Goal: Task Accomplishment & Management: Complete application form

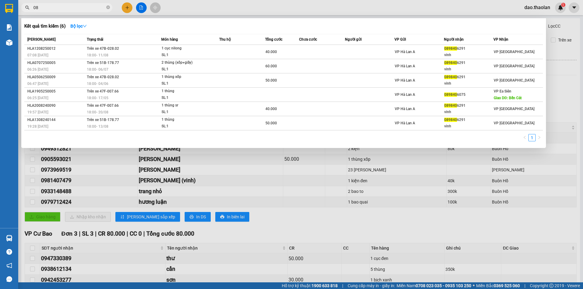
type input "0"
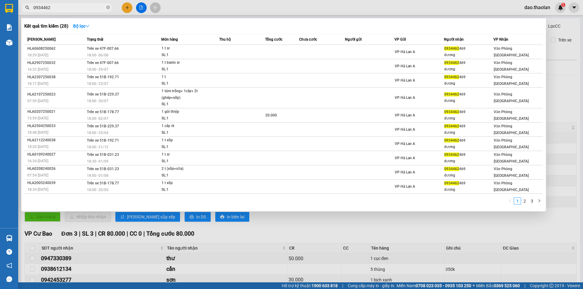
type input "0934462"
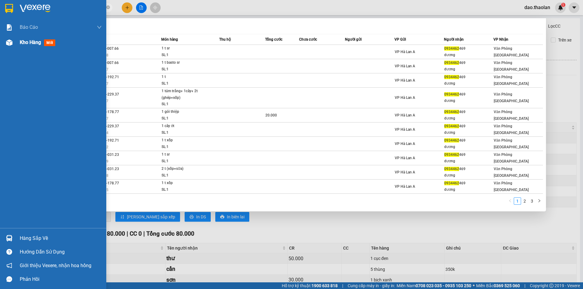
click at [20, 43] on span "Kho hàng" at bounding box center [30, 42] width 21 height 6
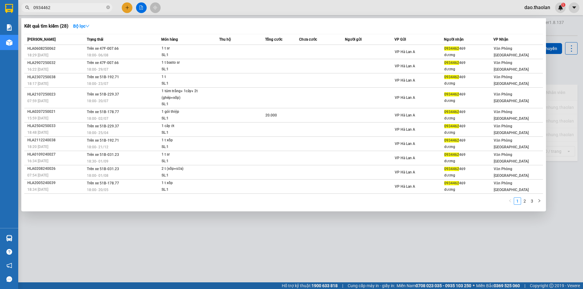
click at [297, 13] on div at bounding box center [291, 144] width 583 height 289
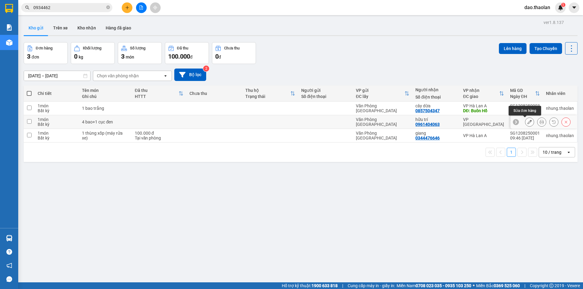
click at [525, 122] on button at bounding box center [529, 122] width 9 height 11
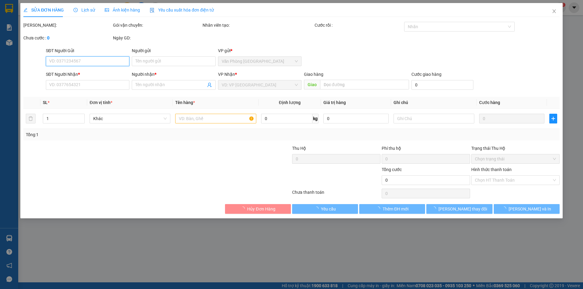
type input "0961404063"
type input "hữu trí"
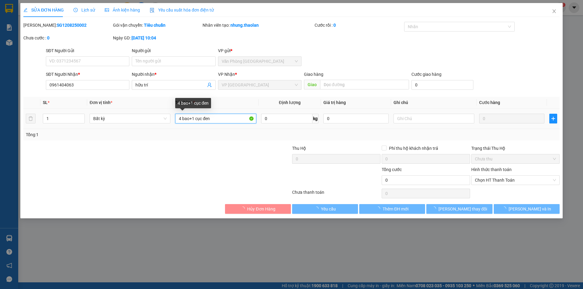
click at [192, 117] on input "4 bao+1 cục đen" at bounding box center [215, 119] width 81 height 10
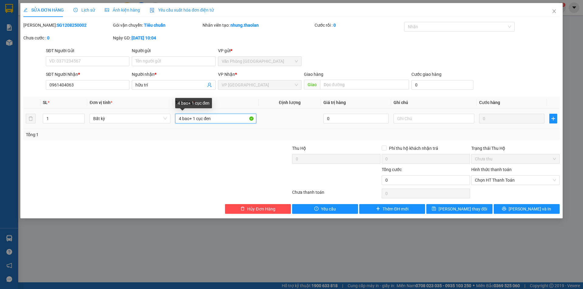
click at [197, 114] on input "4 bao+ 1 cục đen" at bounding box center [215, 119] width 81 height 10
type input "4 bao+ 1cục đen"
drag, startPoint x: 429, startPoint y: 121, endPoint x: 427, endPoint y: 118, distance: 3.5
click at [427, 118] on input "text" at bounding box center [433, 119] width 81 height 10
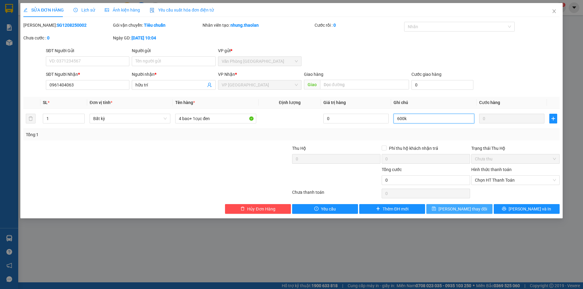
type input "600k"
click at [439, 205] on button "[PERSON_NAME] thay đổi" at bounding box center [459, 209] width 66 height 10
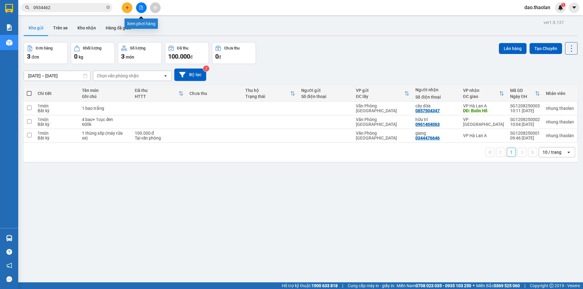
click at [125, 6] on icon "plus" at bounding box center [127, 7] width 4 height 4
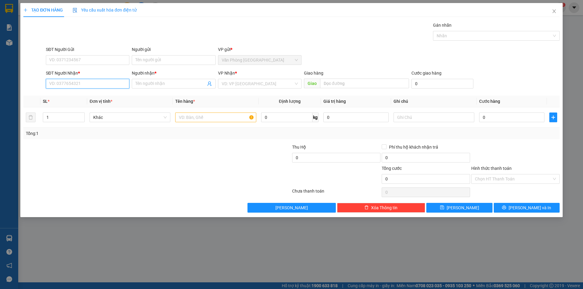
click at [83, 84] on input "SĐT Người Nhận *" at bounding box center [87, 84] width 83 height 10
click at [74, 93] on div "0942608584 - dũng" at bounding box center [87, 96] width 76 height 7
type input "0942608584"
type input "dũng"
type input "0942608584"
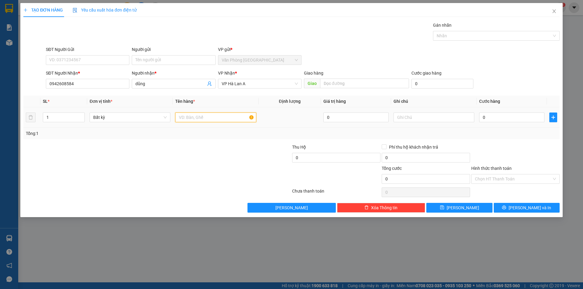
click at [205, 117] on input "text" at bounding box center [215, 118] width 81 height 10
type input "1 bao trắng nhỏ (p.tùng)"
click at [463, 121] on input "text" at bounding box center [433, 118] width 81 height 10
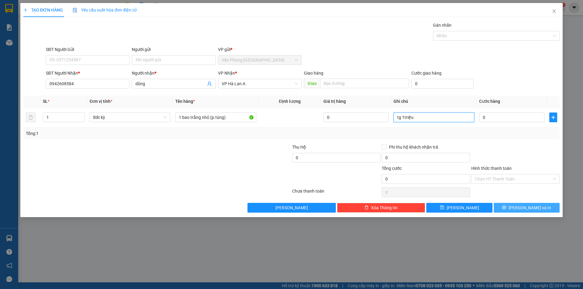
type input "tg 1triệu"
click at [543, 206] on button "[PERSON_NAME] và In" at bounding box center [527, 208] width 66 height 10
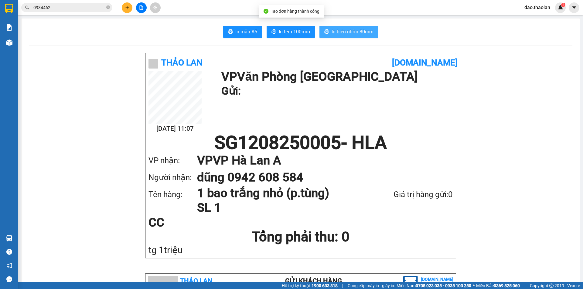
click at [358, 28] on button "In biên nhận 80mm" at bounding box center [348, 32] width 59 height 12
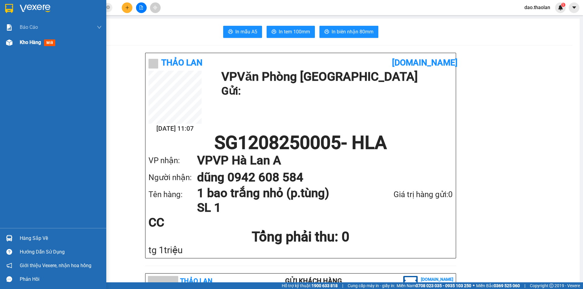
click at [2, 47] on div "Kho hàng mới" at bounding box center [53, 42] width 106 height 15
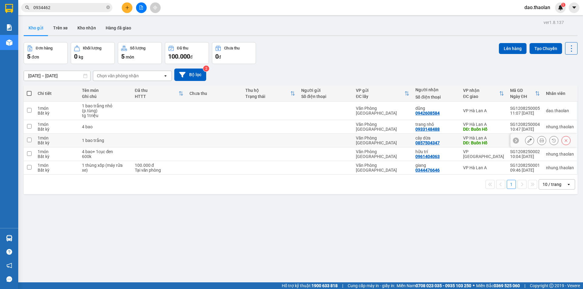
click at [525, 136] on button at bounding box center [529, 140] width 9 height 11
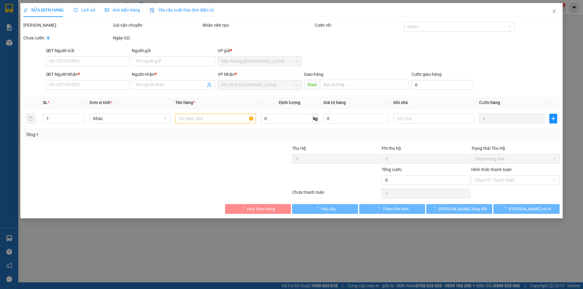
type input "0857504347"
type input "cây dừa"
type input "Buôn Hồ"
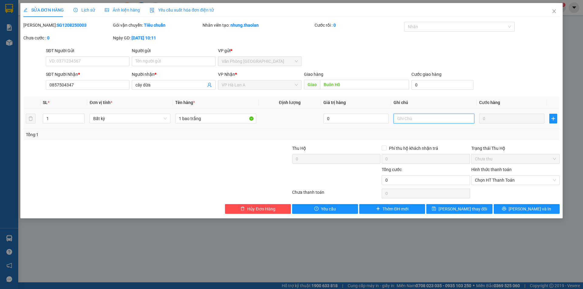
click at [461, 123] on input "text" at bounding box center [433, 119] width 81 height 10
type input "100k"
click at [436, 210] on icon "save" at bounding box center [434, 209] width 4 height 4
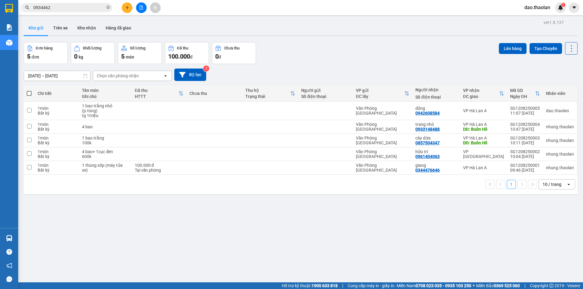
click at [552, 182] on div "10 / trang" at bounding box center [552, 185] width 19 height 6
click at [546, 250] on div "100 / trang" at bounding box center [552, 247] width 36 height 11
click at [214, 166] on td at bounding box center [214, 168] width 56 height 14
checkbox input "true"
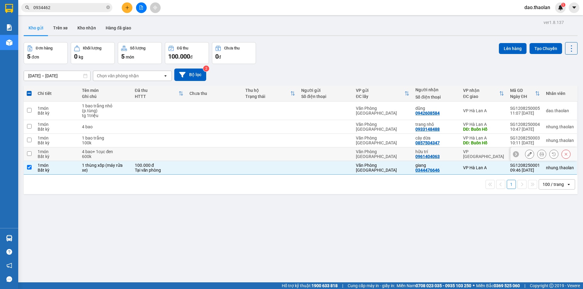
click at [203, 155] on td at bounding box center [214, 155] width 56 height 14
checkbox input "true"
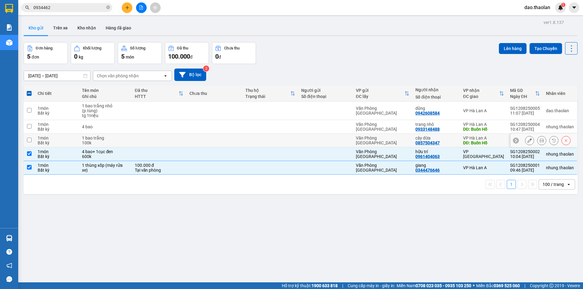
click at [204, 139] on td at bounding box center [214, 141] width 56 height 14
checkbox input "true"
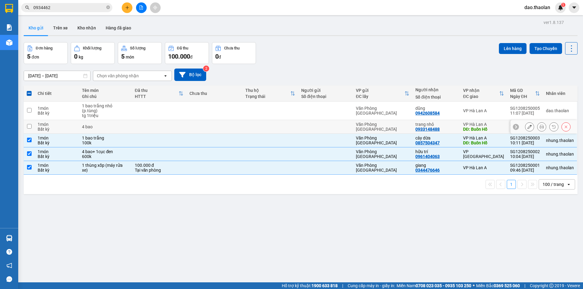
click at [205, 120] on td at bounding box center [214, 127] width 56 height 14
checkbox input "true"
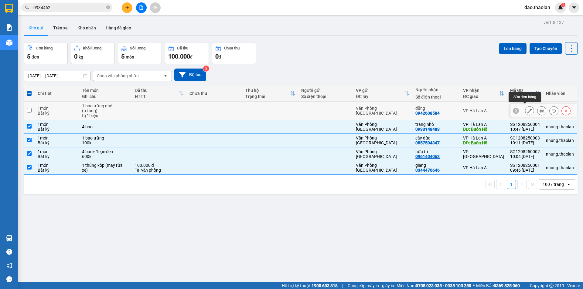
click at [527, 109] on icon at bounding box center [529, 111] width 4 height 4
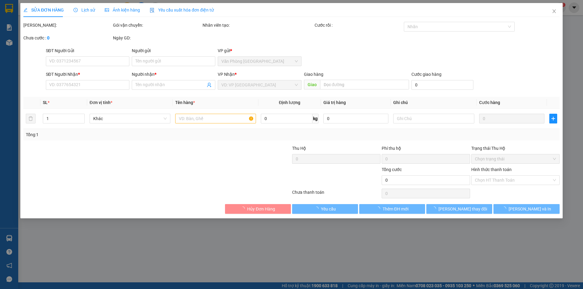
type input "0942608584"
type input "dũng"
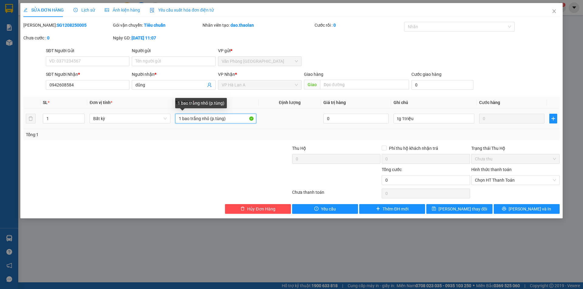
drag, startPoint x: 190, startPoint y: 118, endPoint x: 182, endPoint y: 120, distance: 8.4
click at [182, 120] on input "1 bao trắng nhỏ (p.tùng)" at bounding box center [215, 119] width 81 height 10
click at [209, 121] on input "1 túm trắng nhỏ (p.tùng)" at bounding box center [215, 119] width 81 height 10
type input "1 túm trắng (p.tùng)"
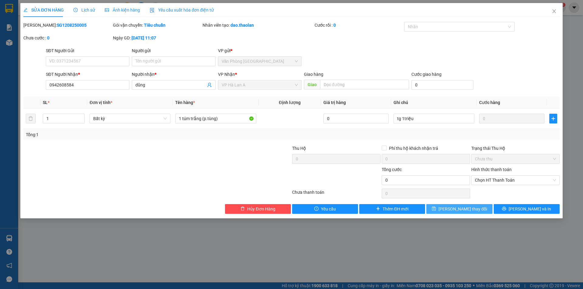
click at [442, 207] on button "[PERSON_NAME] thay đổi" at bounding box center [459, 209] width 66 height 10
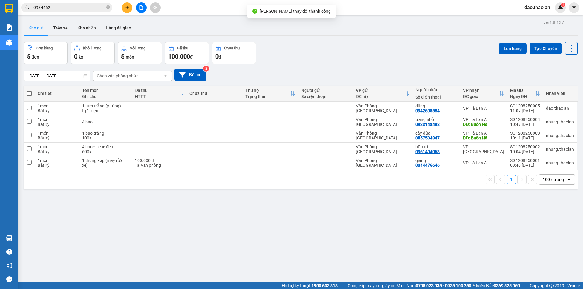
click at [130, 11] on button at bounding box center [127, 7] width 11 height 11
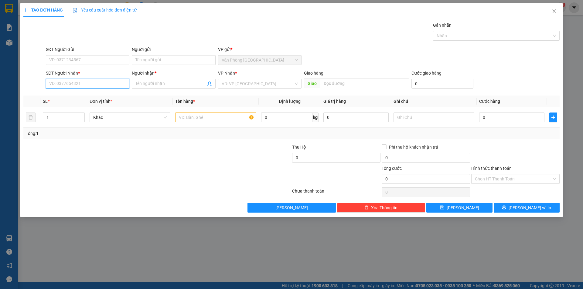
click at [76, 85] on input "SĐT Người Nhận *" at bounding box center [87, 84] width 83 height 10
type input "0338520223"
drag, startPoint x: 62, startPoint y: 94, endPoint x: 67, endPoint y: 94, distance: 4.6
click at [62, 94] on div "0338520223 - ama xim" at bounding box center [87, 96] width 76 height 7
type input "ama xim"
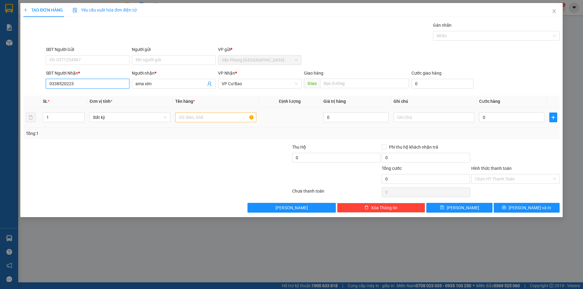
type input "0338520223"
click at [189, 118] on input "text" at bounding box center [215, 118] width 81 height 10
click at [180, 80] on span "ama xim" at bounding box center [173, 84] width 83 height 10
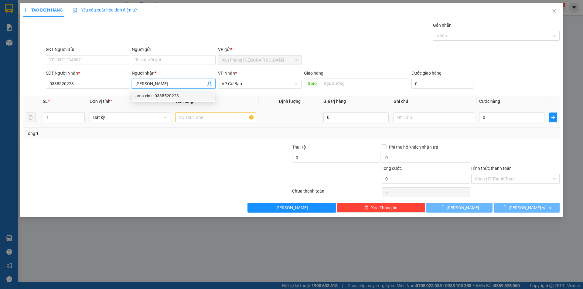
type input "[PERSON_NAME]"
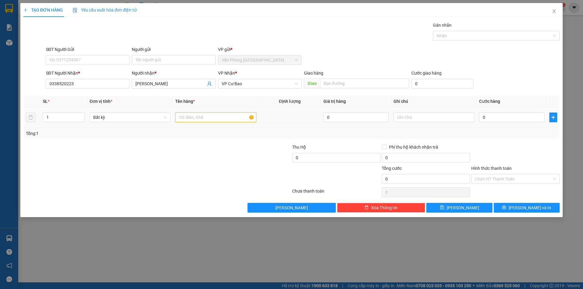
click at [218, 120] on input "text" at bounding box center [215, 118] width 81 height 10
type input "1 bao trắng"
click at [417, 120] on input "text" at bounding box center [433, 118] width 81 height 10
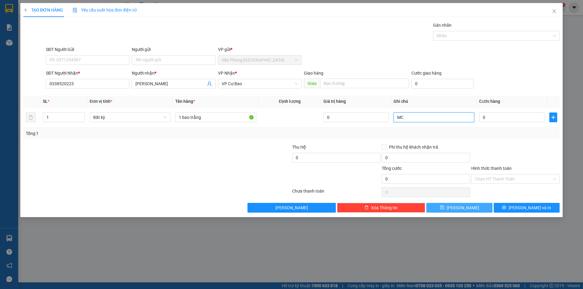
type input "MC"
click at [456, 205] on button "[PERSON_NAME]" at bounding box center [459, 208] width 66 height 10
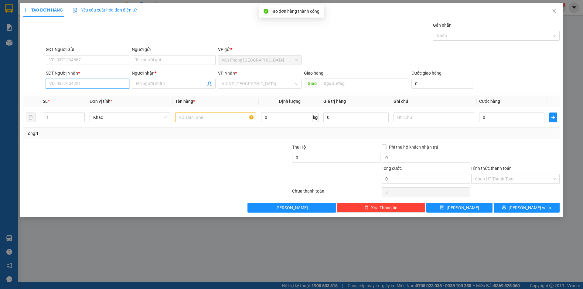
click at [96, 83] on input "SĐT Người Nhận *" at bounding box center [87, 84] width 83 height 10
click at [103, 94] on div "0985177580 - ấn" at bounding box center [87, 96] width 76 height 7
type input "0985177580"
type input "ấn"
type input "[PERSON_NAME]"
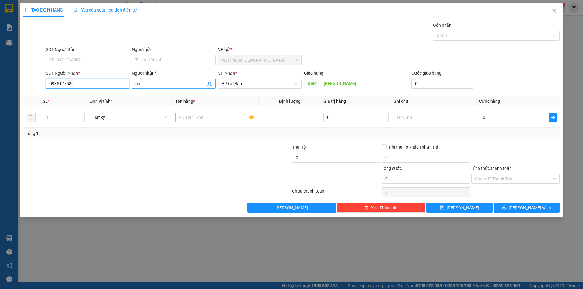
type input "0985177580"
drag, startPoint x: 151, startPoint y: 83, endPoint x: 95, endPoint y: 76, distance: 57.3
click at [95, 76] on div "SĐT Người Nhận * 0985177580 Người nhận * ấn ấn VP Nhận * VP Cư Bao Giao hàng Gi…" at bounding box center [303, 80] width 516 height 21
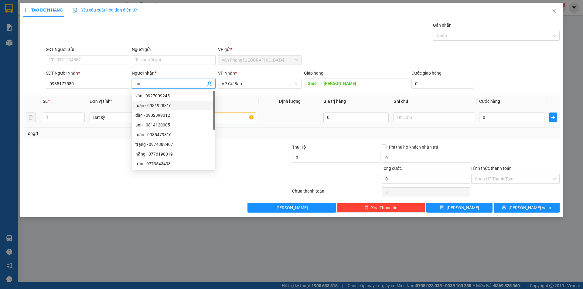
type input "an"
click at [229, 117] on input "text" at bounding box center [215, 118] width 81 height 10
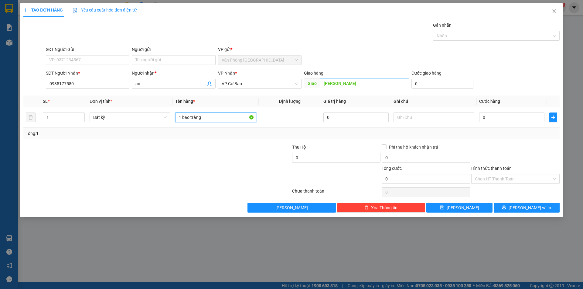
type input "1 bao trắng"
click at [356, 87] on input "[PERSON_NAME]" at bounding box center [364, 84] width 89 height 10
click at [422, 114] on input "text" at bounding box center [433, 118] width 81 height 10
type input "MC"
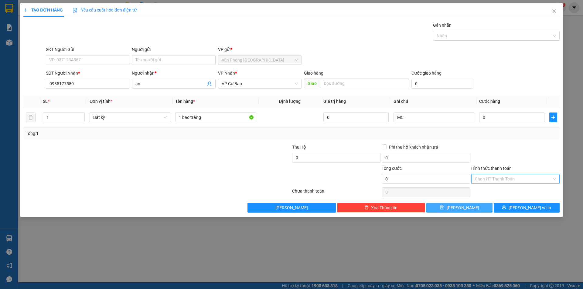
click at [466, 204] on button "[PERSON_NAME]" at bounding box center [459, 208] width 66 height 10
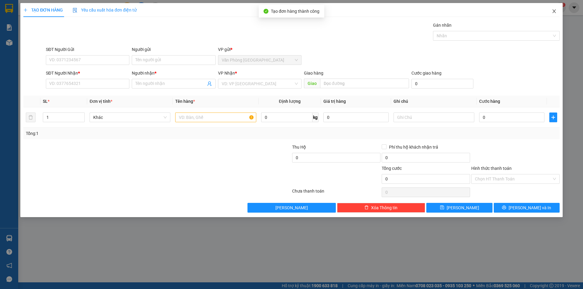
click at [550, 14] on span "Close" at bounding box center [554, 11] width 17 height 17
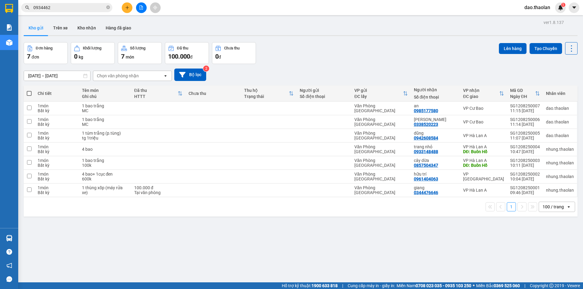
click at [123, 9] on button at bounding box center [127, 7] width 11 height 11
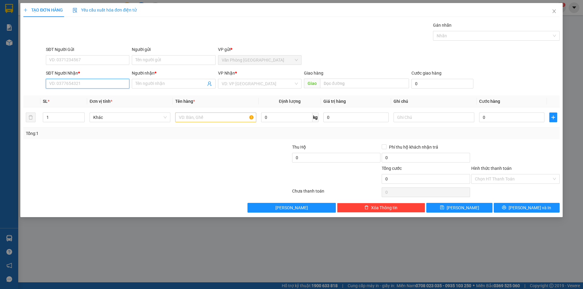
click at [104, 87] on input "SĐT Người Nhận *" at bounding box center [87, 84] width 83 height 10
click at [95, 94] on div "0967449567 - diệp" at bounding box center [87, 96] width 76 height 7
type input "0967449567"
type input "diệp"
type input "0967449567"
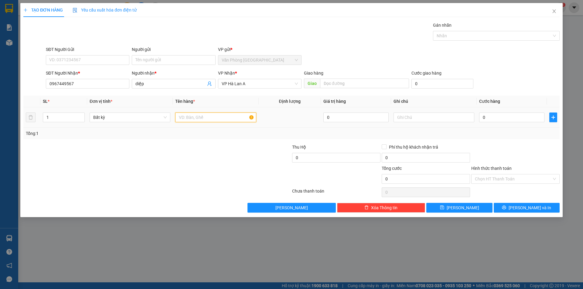
click at [188, 116] on input "text" at bounding box center [215, 118] width 81 height 10
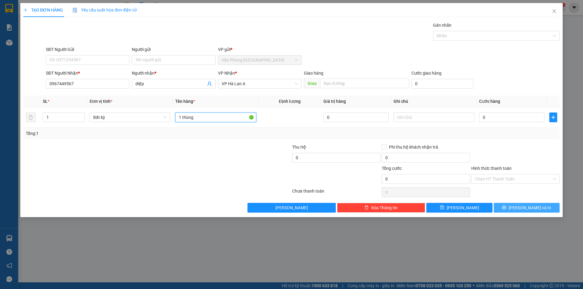
type input "1 thùng"
click at [524, 209] on span "[PERSON_NAME] và In" at bounding box center [530, 208] width 43 height 7
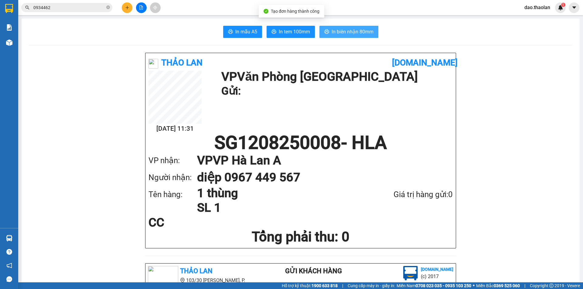
click at [342, 37] on button "In biên nhận 80mm" at bounding box center [348, 32] width 59 height 12
click at [342, 35] on span "In biên nhận 80mm" at bounding box center [353, 32] width 42 height 8
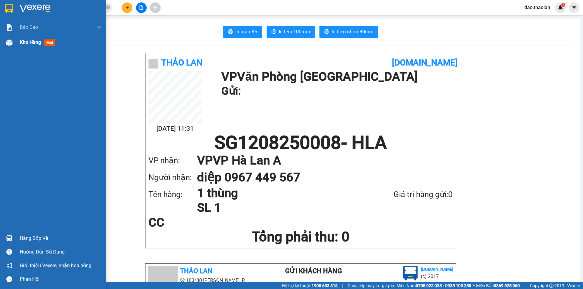
click at [10, 46] on div at bounding box center [9, 42] width 11 height 11
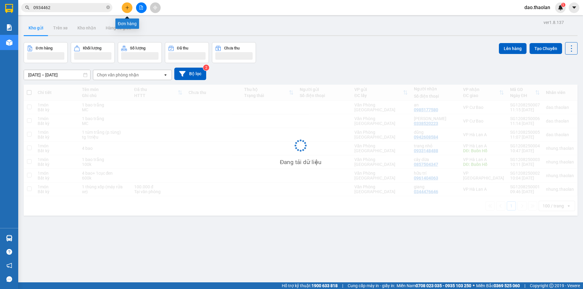
click at [129, 7] on button at bounding box center [127, 7] width 11 height 11
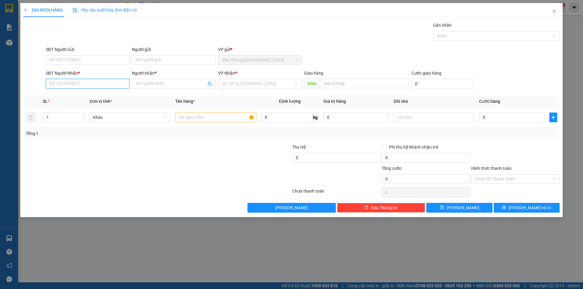
click at [81, 83] on input "SĐT Người Nhận *" at bounding box center [87, 84] width 83 height 10
click at [84, 94] on div "0898351547 - linh" at bounding box center [87, 96] width 76 height 7
type input "0898351547"
type input "linh"
type input "0898351547"
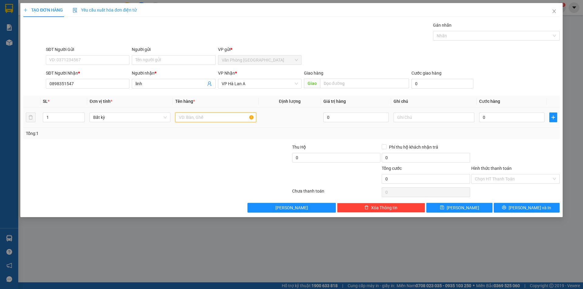
click at [181, 117] on input "text" at bounding box center [215, 118] width 81 height 10
type input "2 thùng dẹp"
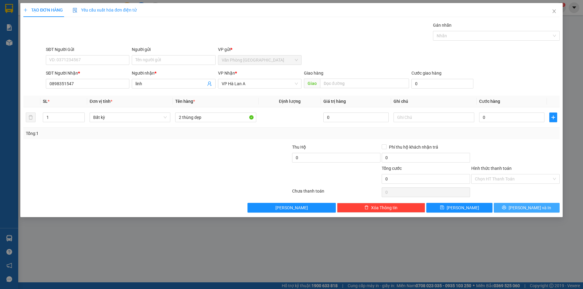
click at [549, 207] on button "[PERSON_NAME] và In" at bounding box center [527, 208] width 66 height 10
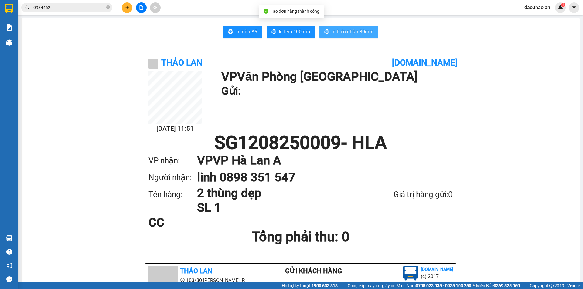
click at [362, 29] on span "In biên nhận 80mm" at bounding box center [353, 32] width 42 height 8
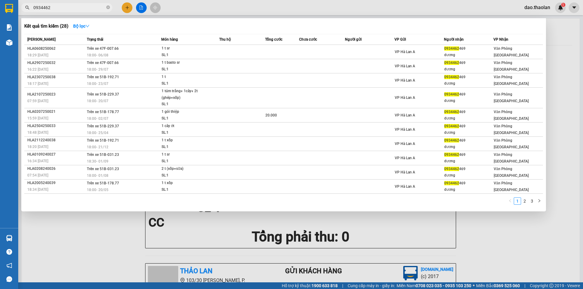
drag, startPoint x: 65, startPoint y: 9, endPoint x: 23, endPoint y: 17, distance: 42.4
click at [26, 9] on div "0934462" at bounding box center [59, 7] width 118 height 9
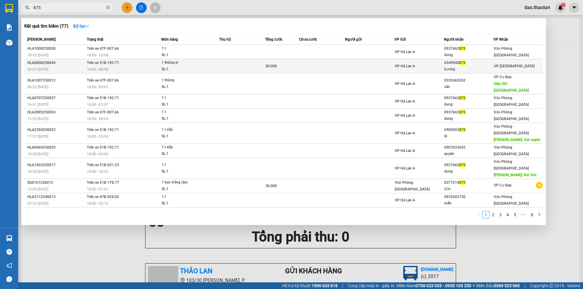
type input "875"
click at [391, 60] on td at bounding box center [369, 66] width 49 height 14
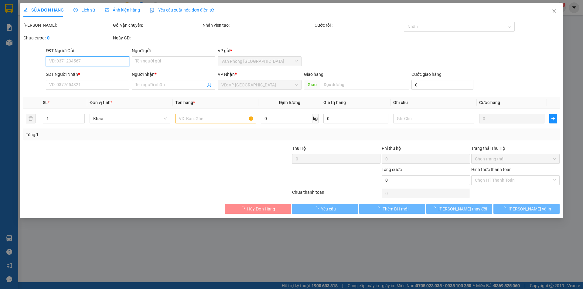
type input "0349940875"
type input "hương"
type input "50.000"
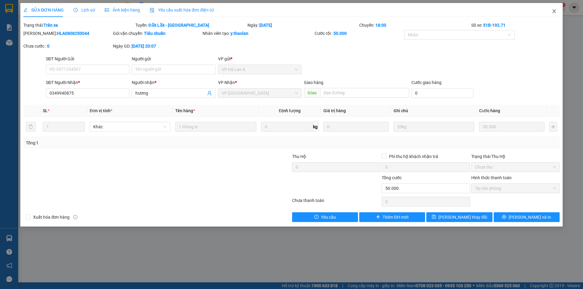
click at [557, 10] on span "Close" at bounding box center [554, 11] width 17 height 17
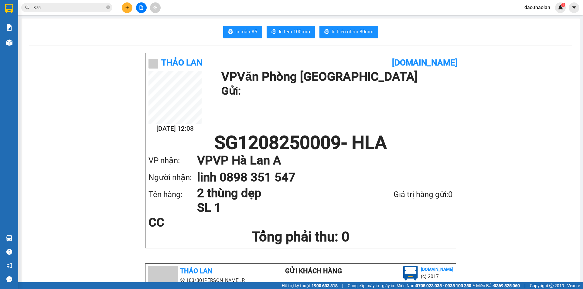
click at [56, 7] on input "875" at bounding box center [69, 7] width 72 height 7
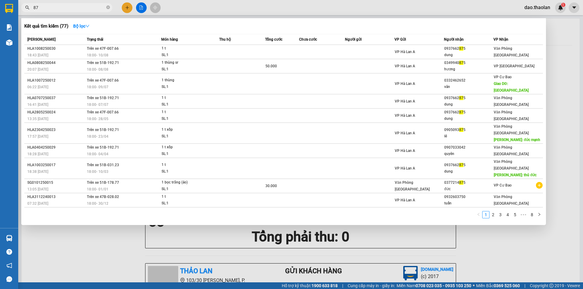
type input "8"
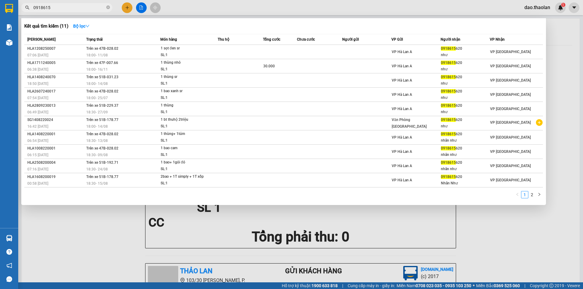
drag, startPoint x: 58, startPoint y: 9, endPoint x: 48, endPoint y: 0, distance: 13.5
click at [54, 6] on input "0918615" at bounding box center [69, 7] width 72 height 7
type input "0"
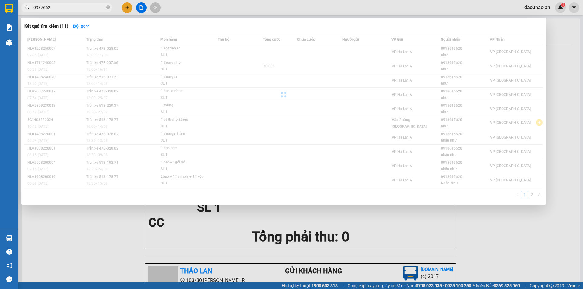
type input "0937662"
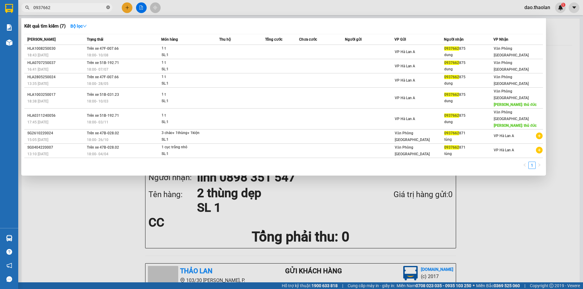
click at [108, 7] on icon "close-circle" at bounding box center [108, 7] width 4 height 4
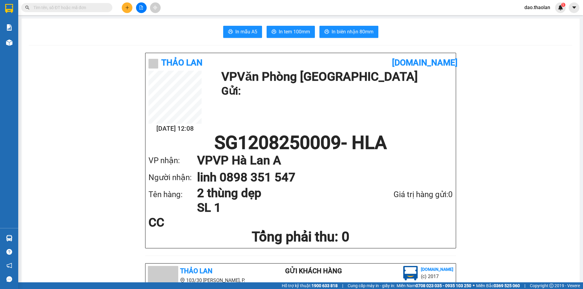
click at [65, 9] on input "text" at bounding box center [69, 7] width 72 height 7
click at [58, 8] on input "text" at bounding box center [69, 7] width 72 height 7
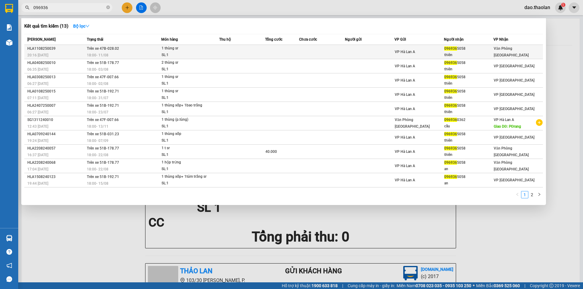
type input "096936"
click at [422, 52] on div "VP Hà Lan A" at bounding box center [419, 52] width 49 height 7
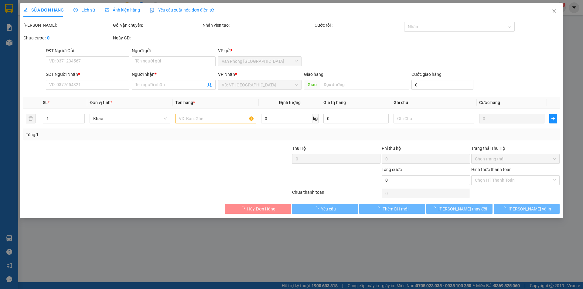
type input "0969365058"
type input "thiên"
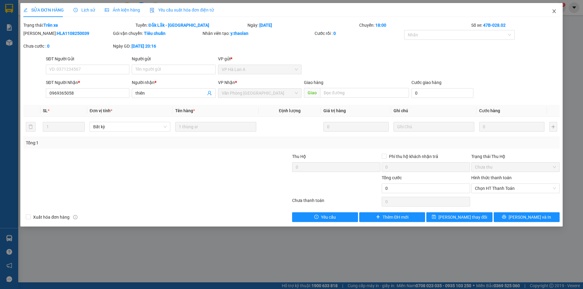
click at [556, 11] on icon "close" at bounding box center [554, 11] width 5 height 5
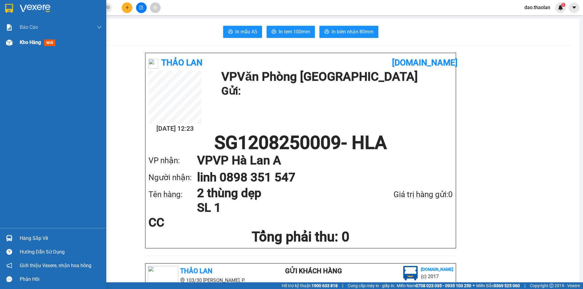
click at [26, 45] on span "Kho hàng" at bounding box center [30, 42] width 21 height 6
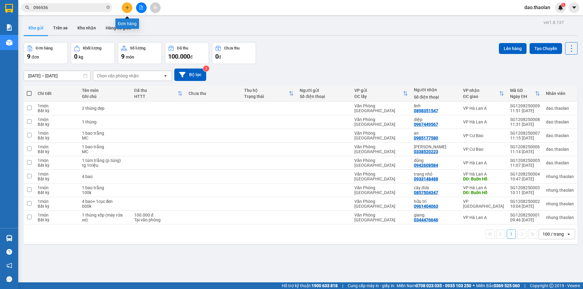
click at [126, 8] on icon "plus" at bounding box center [126, 7] width 3 height 0
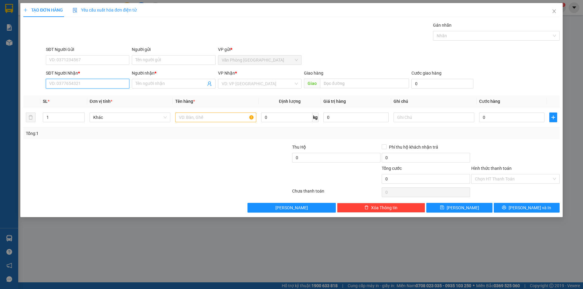
click at [107, 83] on input "SĐT Người Nhận *" at bounding box center [87, 84] width 83 height 10
drag, startPoint x: 69, startPoint y: 96, endPoint x: 117, endPoint y: 106, distance: 49.5
click at [70, 96] on div "0936170932 - [PERSON_NAME]" at bounding box center [87, 96] width 76 height 7
type input "0936170932"
type input "[PERSON_NAME]"
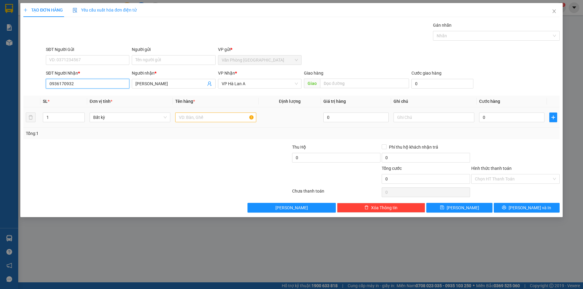
type input "0936170932"
click at [192, 116] on input "text" at bounding box center [215, 118] width 81 height 10
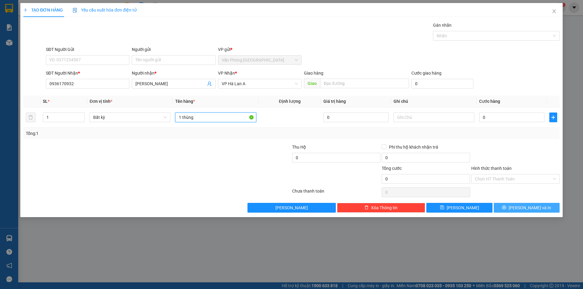
type input "1 thùng"
click at [520, 206] on button "[PERSON_NAME] và In" at bounding box center [527, 208] width 66 height 10
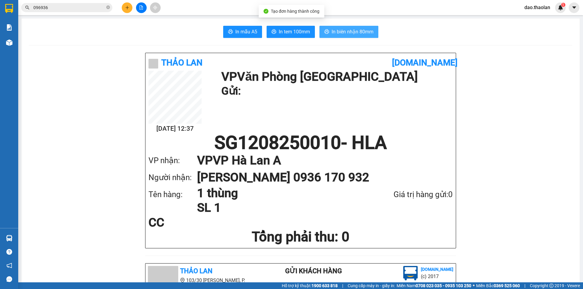
drag, startPoint x: 332, startPoint y: 29, endPoint x: 346, endPoint y: 44, distance: 20.6
click at [332, 31] on span "In biên nhận 80mm" at bounding box center [353, 32] width 42 height 8
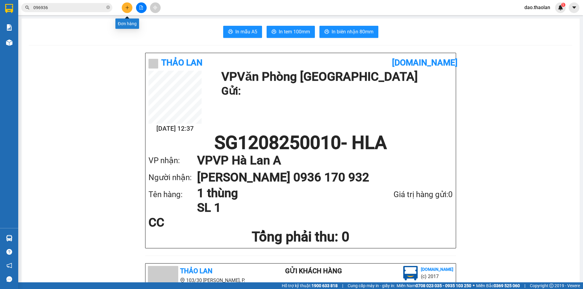
click at [127, 4] on button at bounding box center [127, 7] width 11 height 11
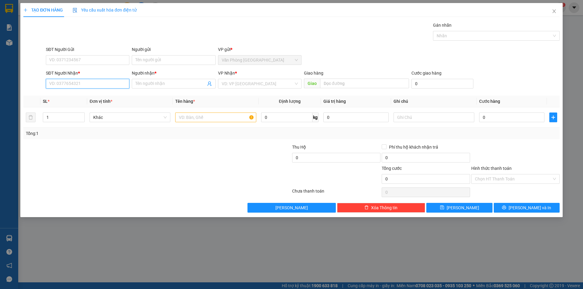
click at [98, 81] on input "SĐT Người Nhận *" at bounding box center [87, 84] width 83 height 10
type input "0"
type input "0343759576"
click at [174, 81] on input "Người nhận *" at bounding box center [170, 83] width 70 height 7
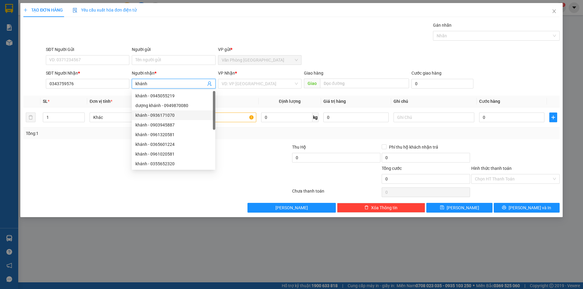
type input "khánh"
drag, startPoint x: 254, startPoint y: 73, endPoint x: 255, endPoint y: 78, distance: 5.0
click at [255, 77] on div "VP Nhận *" at bounding box center [259, 74] width 83 height 9
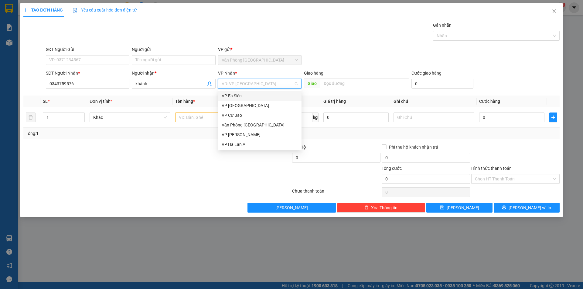
drag, startPoint x: 255, startPoint y: 83, endPoint x: 251, endPoint y: 96, distance: 13.3
click at [255, 85] on input "search" at bounding box center [258, 83] width 72 height 9
drag, startPoint x: 238, startPoint y: 141, endPoint x: 222, endPoint y: 131, distance: 19.2
click at [239, 141] on div "VP Hà Lan A" at bounding box center [260, 144] width 76 height 7
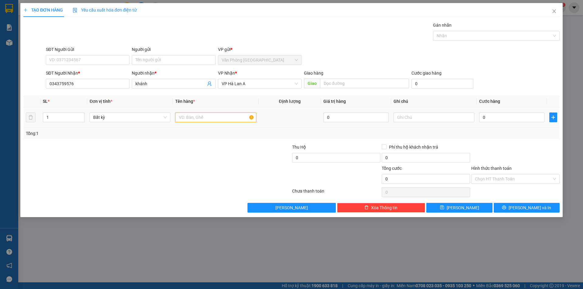
click at [202, 120] on input "text" at bounding box center [215, 118] width 81 height 10
type input "1 thùng to (p.tùng)"
click at [417, 118] on input "text" at bounding box center [433, 118] width 81 height 10
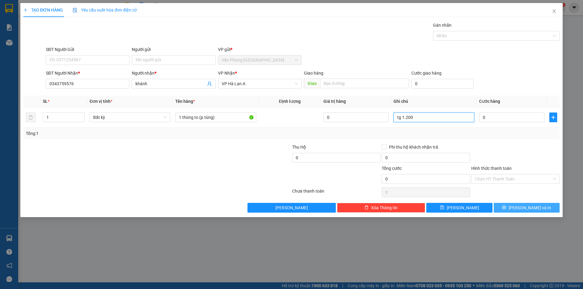
type input "tg 1.200"
click at [536, 208] on span "[PERSON_NAME] và In" at bounding box center [530, 208] width 43 height 7
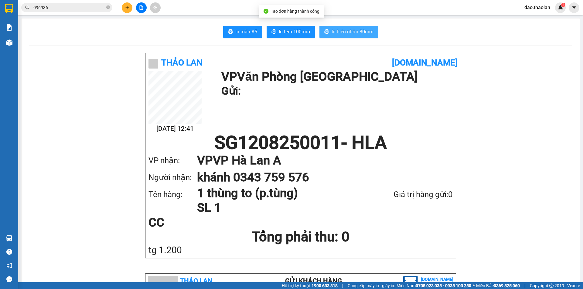
click at [348, 34] on span "In biên nhận 80mm" at bounding box center [353, 32] width 42 height 8
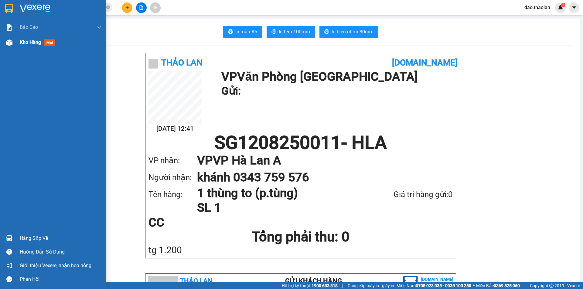
click at [6, 44] on img at bounding box center [9, 42] width 6 height 6
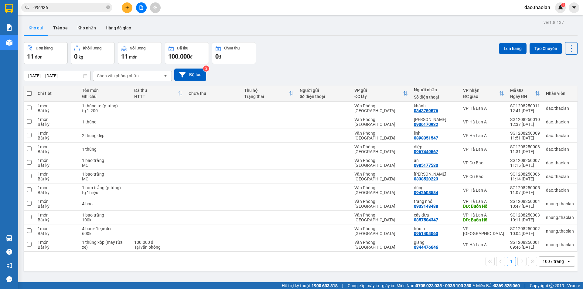
drag, startPoint x: 51, startPoint y: 9, endPoint x: 0, endPoint y: -2, distance: 52.2
click at [0, 0] on html "Kết quả tìm kiếm ( 13 ) Bộ lọc Mã ĐH Trạng thái Món hàng Thu hộ Tổng cước Chưa …" at bounding box center [291, 144] width 583 height 289
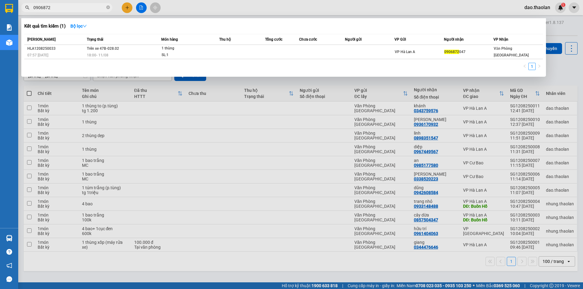
type input "0906872"
click at [356, 11] on div at bounding box center [291, 144] width 583 height 289
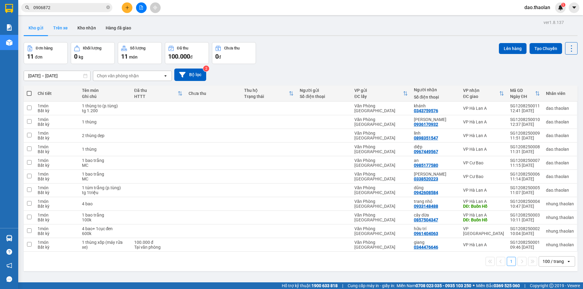
click at [71, 30] on button "Trên xe" at bounding box center [60, 28] width 24 height 15
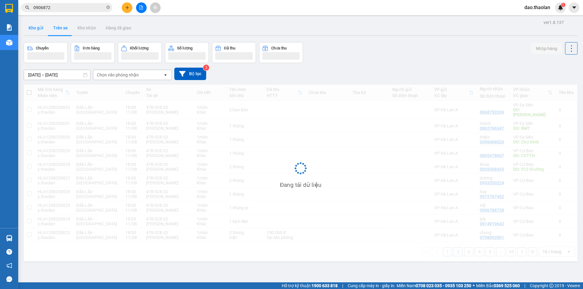
click at [35, 31] on button "Kho gửi" at bounding box center [36, 28] width 25 height 15
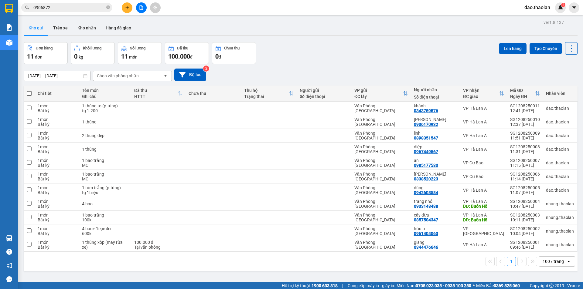
click at [561, 260] on div "100 / trang" at bounding box center [552, 262] width 27 height 10
click at [550, 248] on span "100 / trang" at bounding box center [550, 248] width 23 height 6
click at [125, 10] on button at bounding box center [127, 7] width 11 height 11
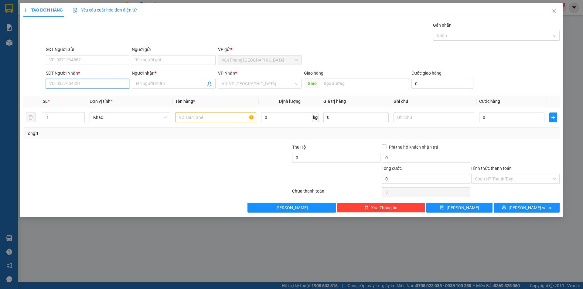
click at [97, 85] on input "SĐT Người Nhận *" at bounding box center [87, 84] width 83 height 10
type input "0335493841"
click at [163, 83] on input "Người nhận *" at bounding box center [170, 83] width 70 height 7
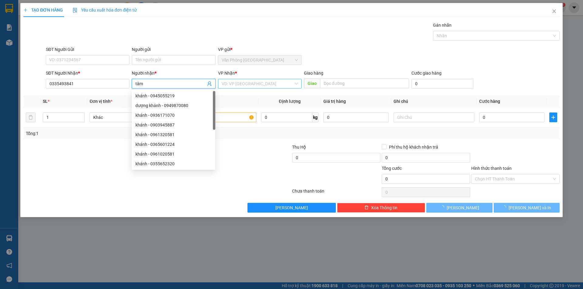
type input "tâm"
click at [229, 85] on input "search" at bounding box center [258, 83] width 72 height 9
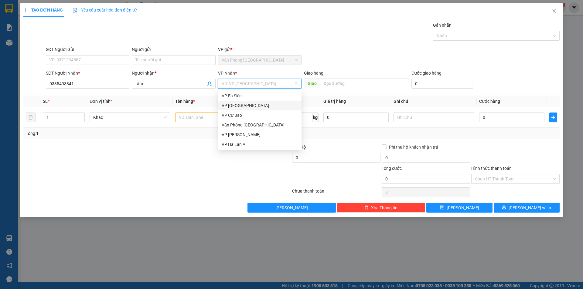
click at [239, 105] on div "VP [GEOGRAPHIC_DATA]" at bounding box center [260, 105] width 76 height 7
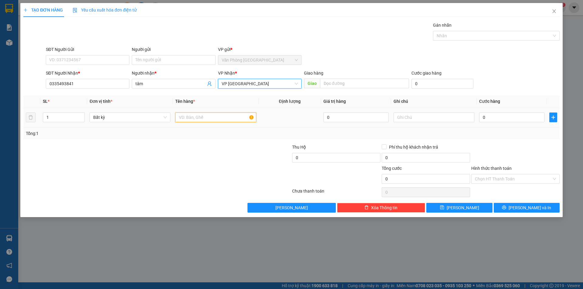
drag, startPoint x: 208, startPoint y: 122, endPoint x: 209, endPoint y: 118, distance: 3.4
click at [209, 120] on input "text" at bounding box center [215, 118] width 81 height 10
click at [209, 118] on input "text" at bounding box center [215, 118] width 81 height 10
type input "1 gói trắng"
click at [426, 117] on input "text" at bounding box center [433, 118] width 81 height 10
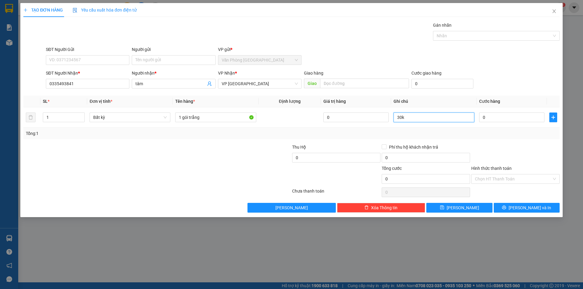
type input "30k"
click at [461, 214] on div "TẠO ĐƠN HÀNG Yêu cầu xuất hóa đơn điện tử Transit Pickup Surcharge Ids Transit …" at bounding box center [291, 110] width 542 height 214
click at [464, 205] on span "[PERSON_NAME]" at bounding box center [463, 208] width 32 height 7
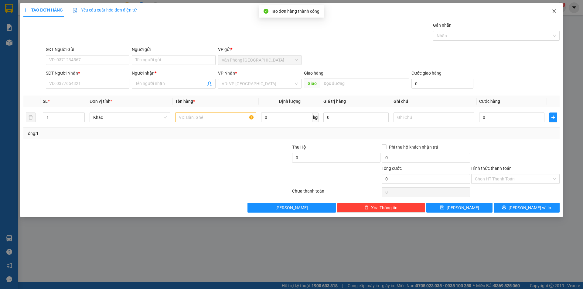
click at [556, 9] on span "Close" at bounding box center [554, 11] width 17 height 17
